Goal: Task Accomplishment & Management: Manage account settings

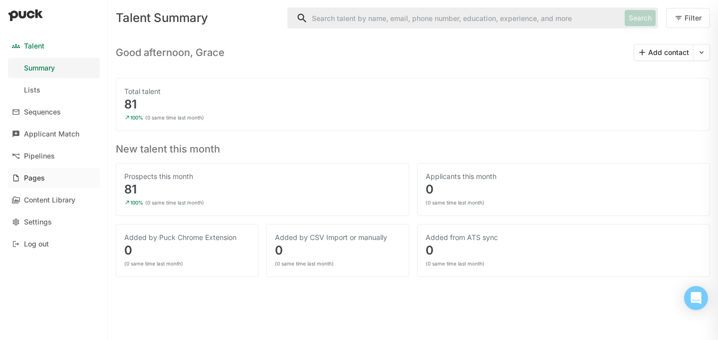
click at [42, 179] on div "Pages" at bounding box center [34, 178] width 21 height 8
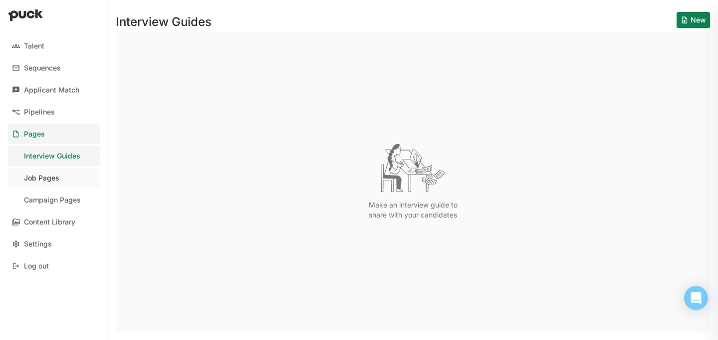
click at [58, 174] on div "Job Pages" at bounding box center [41, 178] width 35 height 8
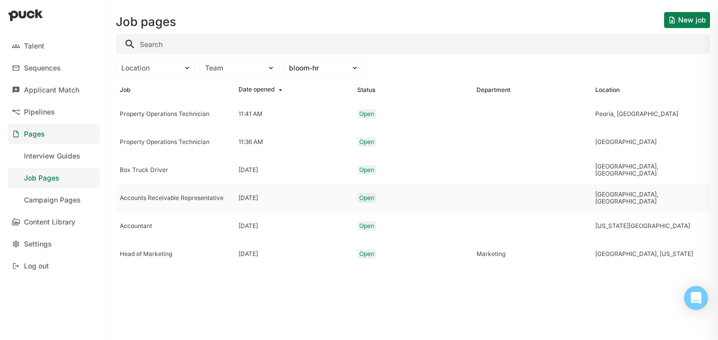
click at [167, 200] on div "Accounts Receivable Representative" at bounding box center [175, 197] width 111 height 7
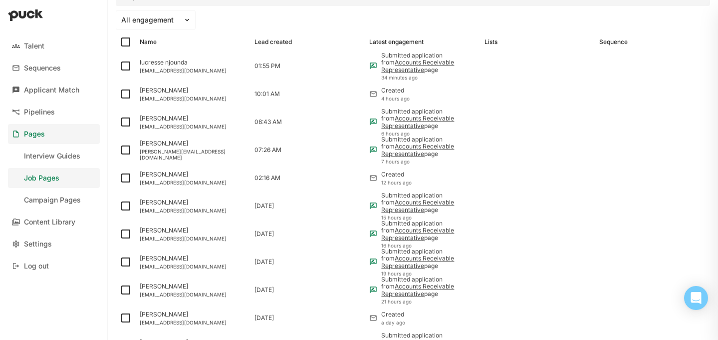
scroll to position [220, 0]
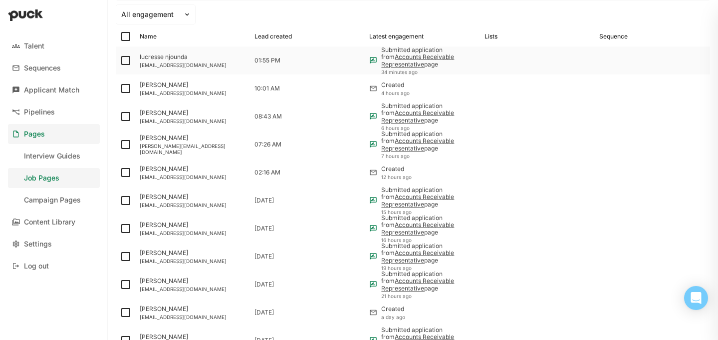
click at [126, 62] on img at bounding box center [126, 60] width 12 height 12
click at [120, 61] on input "checkbox" at bounding box center [119, 60] width 0 height 0
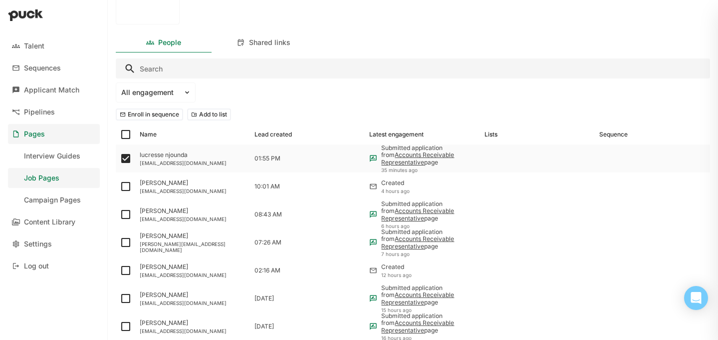
scroll to position [142, 0]
click at [124, 159] on img at bounding box center [126, 159] width 12 height 12
click at [120, 159] on input "checkbox" at bounding box center [119, 159] width 0 height 0
checkbox input "false"
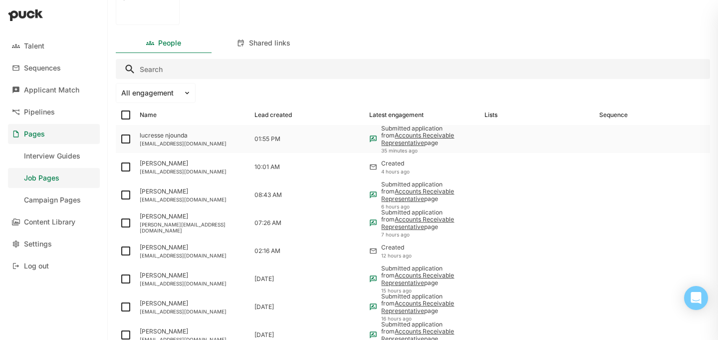
click at [418, 133] on link "Accounts Receivable Representative" at bounding box center [417, 138] width 73 height 14
click at [170, 142] on div "[EMAIL_ADDRESS][DOMAIN_NAME]" at bounding box center [193, 143] width 107 height 6
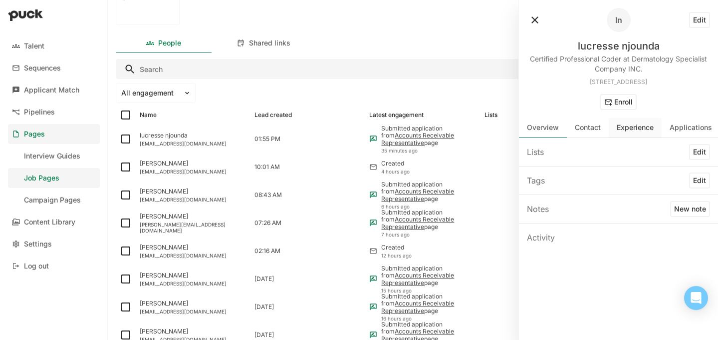
click at [641, 126] on div "Experience" at bounding box center [635, 127] width 37 height 8
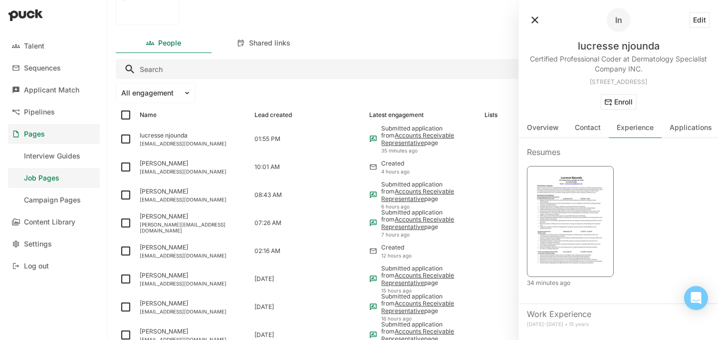
click at [587, 202] on img at bounding box center [571, 220] width 74 height 96
click at [535, 19] on button at bounding box center [535, 20] width 16 height 16
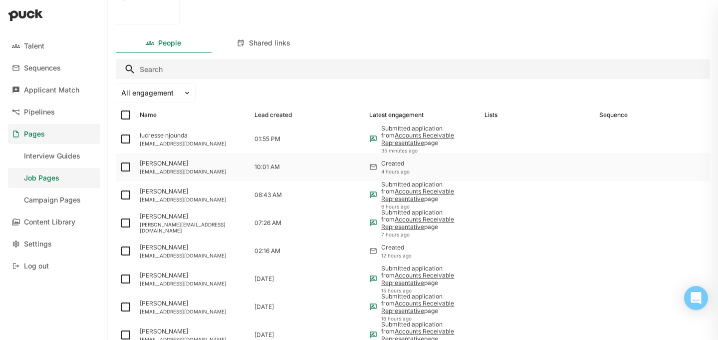
click at [187, 161] on div "[PERSON_NAME]" at bounding box center [193, 163] width 107 height 7
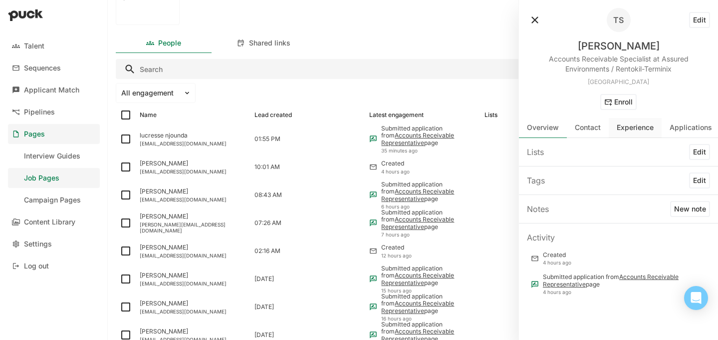
click at [634, 132] on div "Experience" at bounding box center [635, 128] width 53 height 20
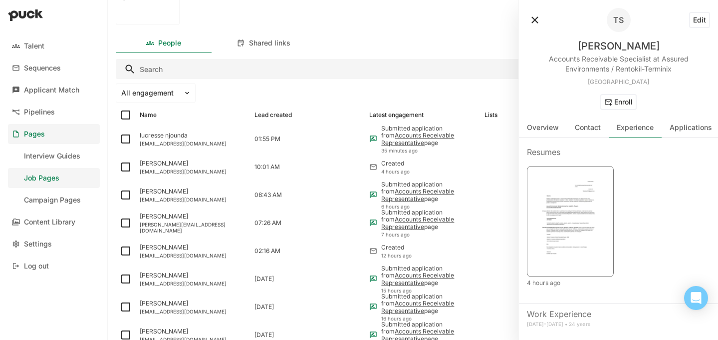
click at [579, 195] on img at bounding box center [571, 220] width 74 height 96
click at [193, 208] on div "[PERSON_NAME] [EMAIL_ADDRESS][DOMAIN_NAME]" at bounding box center [193, 195] width 115 height 28
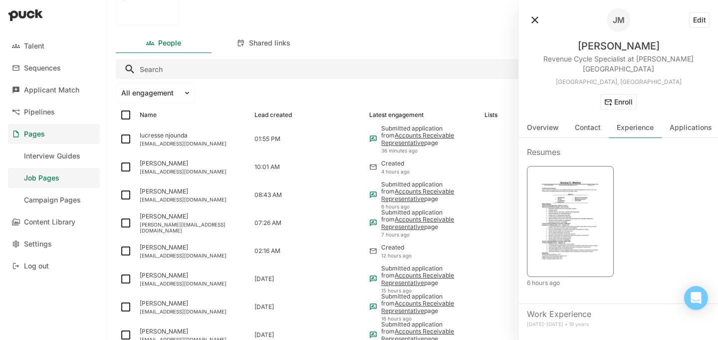
click at [586, 208] on img at bounding box center [571, 220] width 74 height 96
click at [162, 227] on div "[PERSON_NAME][EMAIL_ADDRESS][DOMAIN_NAME]" at bounding box center [193, 227] width 107 height 12
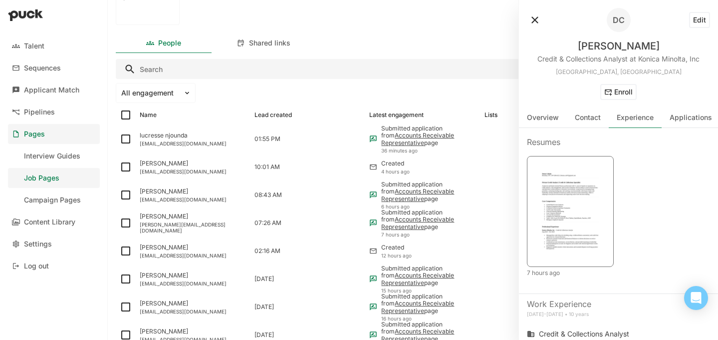
click at [568, 195] on img at bounding box center [571, 210] width 74 height 96
click at [151, 253] on div "[EMAIL_ADDRESS][DOMAIN_NAME]" at bounding box center [193, 255] width 107 height 6
click at [543, 190] on img at bounding box center [571, 210] width 74 height 96
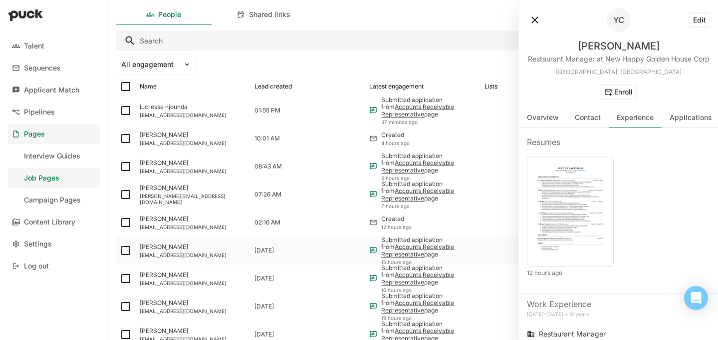
click at [182, 258] on div "[PERSON_NAME] [EMAIL_ADDRESS][DOMAIN_NAME]" at bounding box center [193, 250] width 115 height 28
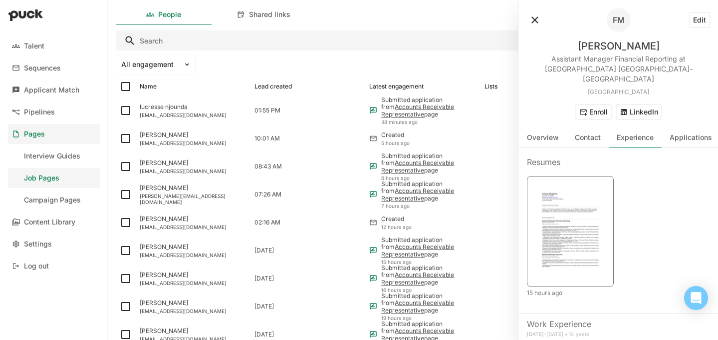
click at [570, 232] on img at bounding box center [571, 230] width 74 height 96
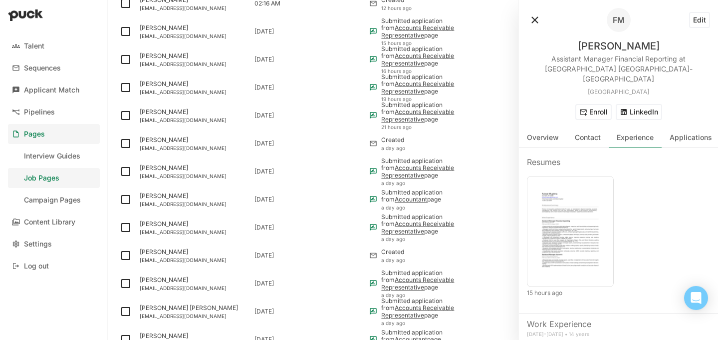
scroll to position [398, 0]
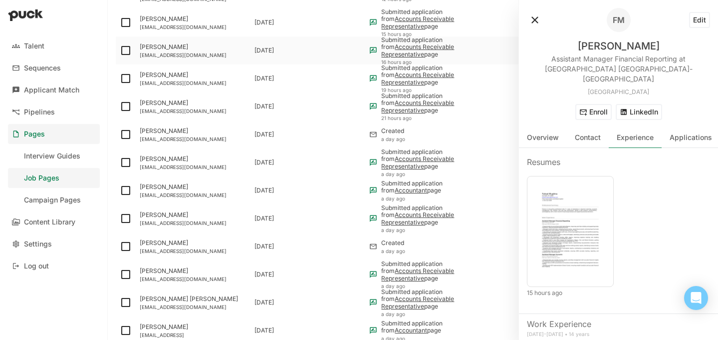
click at [168, 50] on div "[PERSON_NAME]" at bounding box center [193, 46] width 107 height 7
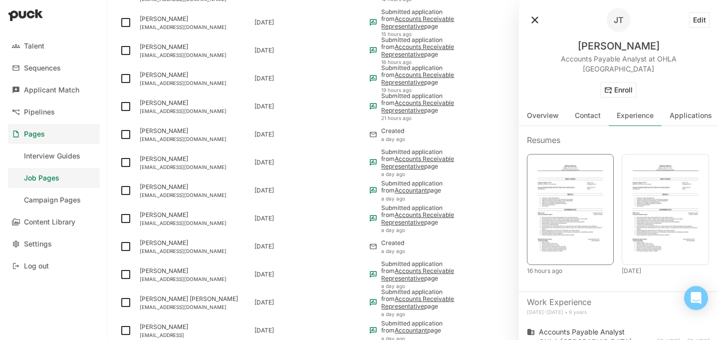
click at [566, 203] on img at bounding box center [571, 208] width 74 height 96
click at [539, 21] on button at bounding box center [535, 20] width 16 height 16
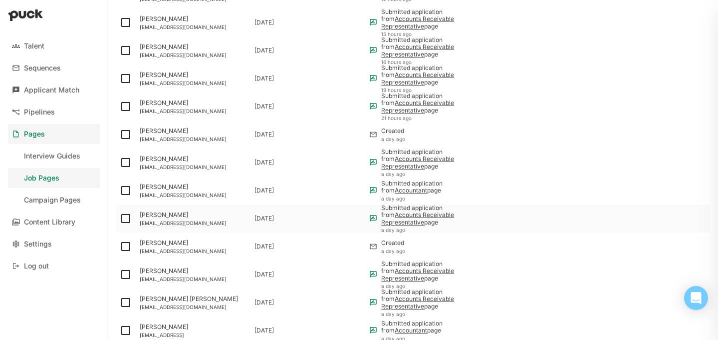
click at [183, 220] on div "[EMAIL_ADDRESS][DOMAIN_NAME]" at bounding box center [193, 223] width 107 height 6
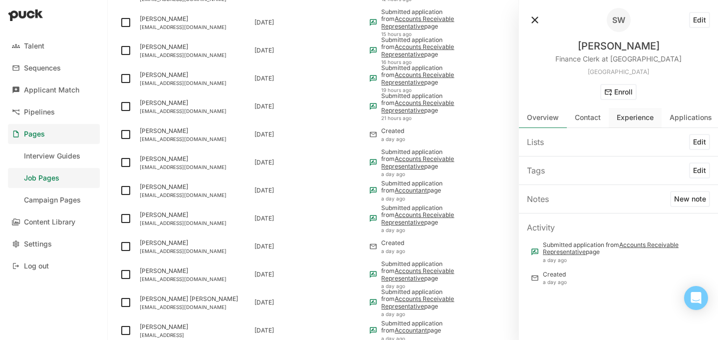
click at [639, 118] on div "Experience" at bounding box center [635, 117] width 37 height 8
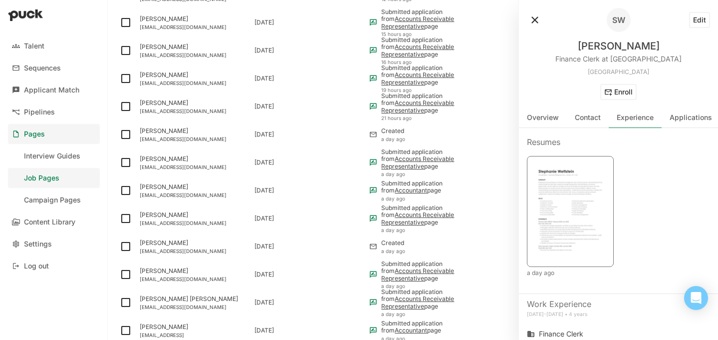
click at [557, 202] on img at bounding box center [571, 210] width 74 height 96
click at [182, 74] on div "[PERSON_NAME]" at bounding box center [193, 74] width 107 height 7
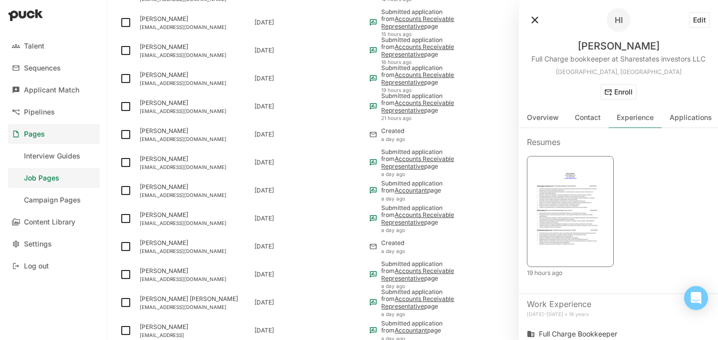
click at [549, 187] on img at bounding box center [571, 210] width 74 height 96
click at [531, 21] on button at bounding box center [535, 20] width 16 height 16
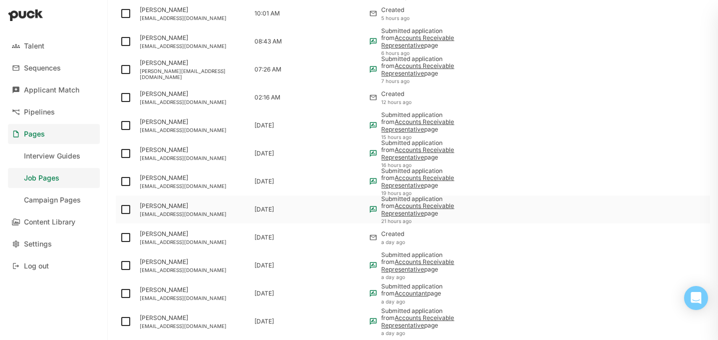
scroll to position [299, 0]
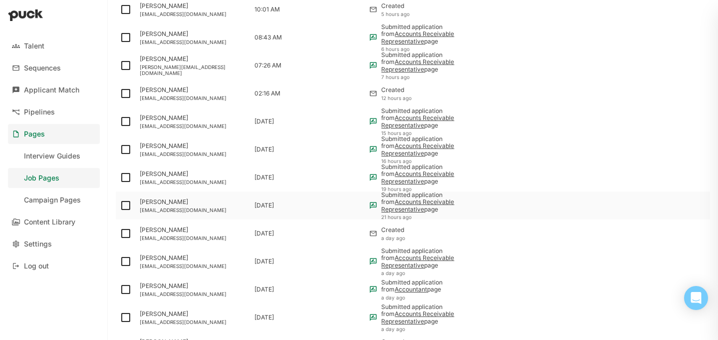
click at [180, 204] on div "[PERSON_NAME]" at bounding box center [193, 201] width 107 height 7
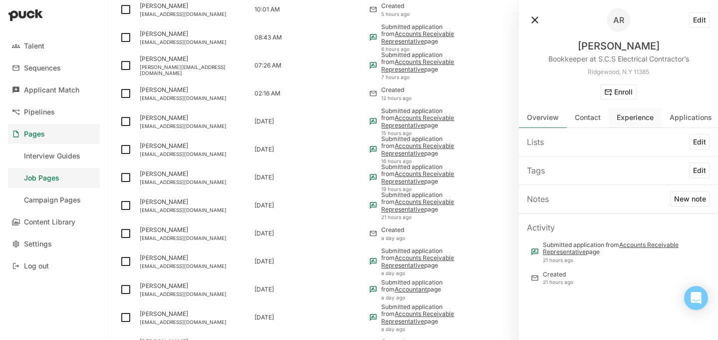
click at [630, 119] on div "Experience" at bounding box center [635, 117] width 37 height 8
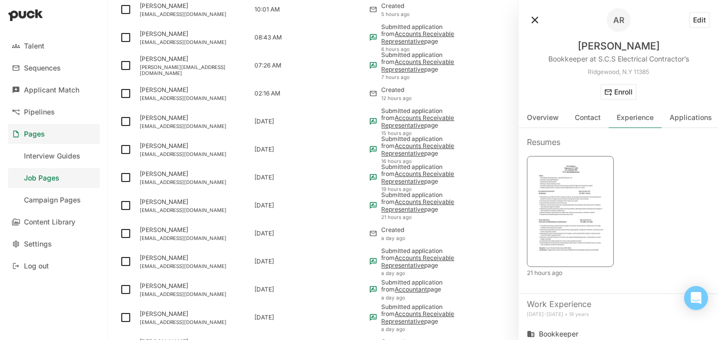
click at [580, 192] on img at bounding box center [571, 210] width 74 height 96
click at [180, 238] on div "[EMAIL_ADDRESS][DOMAIN_NAME]" at bounding box center [193, 238] width 107 height 6
click at [589, 229] on img at bounding box center [571, 210] width 74 height 96
